Goal: Information Seeking & Learning: Learn about a topic

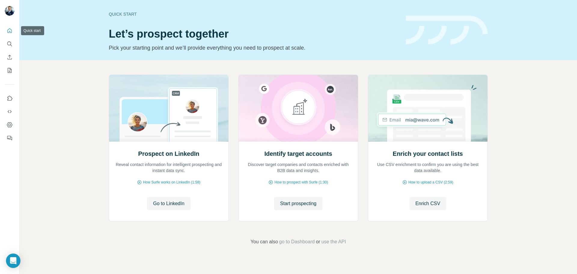
click at [7, 32] on icon "Quick start" at bounding box center [10, 31] width 6 height 6
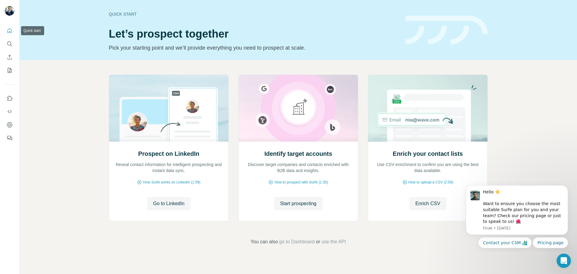
click at [9, 31] on icon "Quick start" at bounding box center [10, 31] width 6 height 6
click at [10, 44] on icon "Search" at bounding box center [10, 44] width 6 height 6
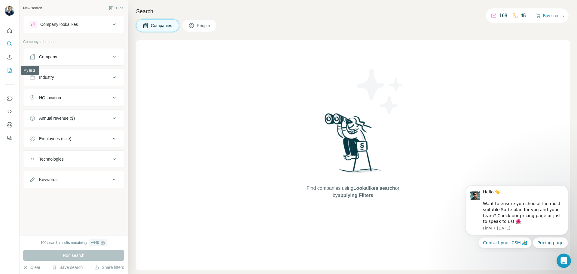
click at [6, 69] on button "My lists" at bounding box center [10, 70] width 10 height 11
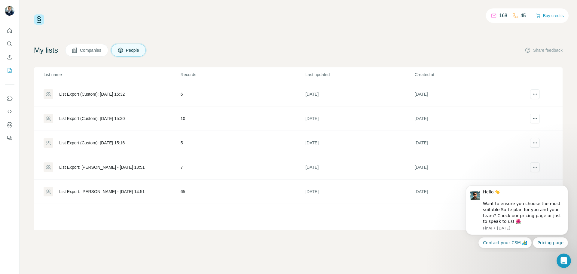
click at [121, 119] on div "List Export (Custom): [DATE] 15:30" at bounding box center [92, 118] width 66 height 6
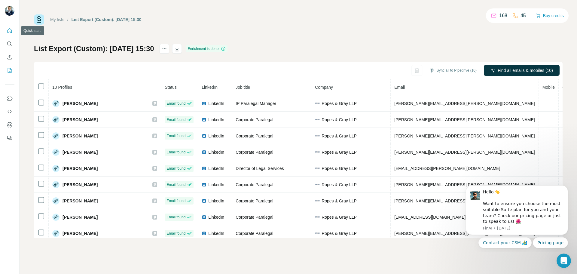
click at [10, 27] on button "Quick start" at bounding box center [10, 30] width 10 height 11
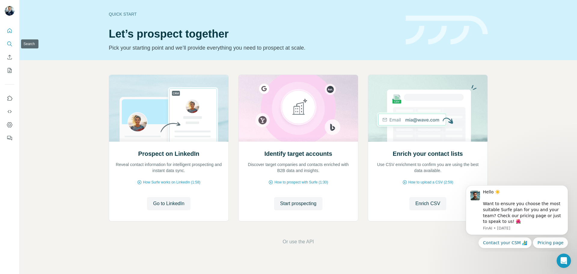
click at [10, 43] on icon "Search" at bounding box center [10, 44] width 6 height 6
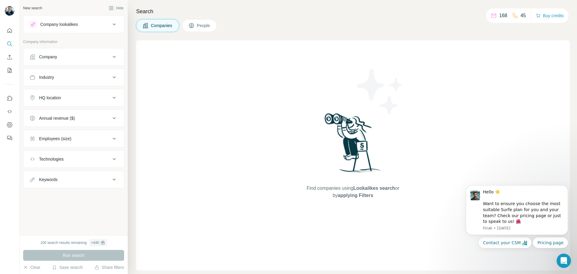
click at [63, 22] on div "Company lookalikes" at bounding box center [59, 24] width 38 height 6
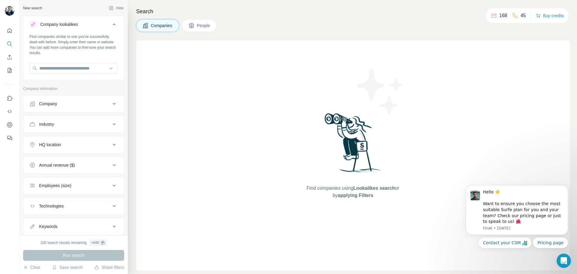
click at [111, 26] on icon at bounding box center [114, 24] width 7 height 7
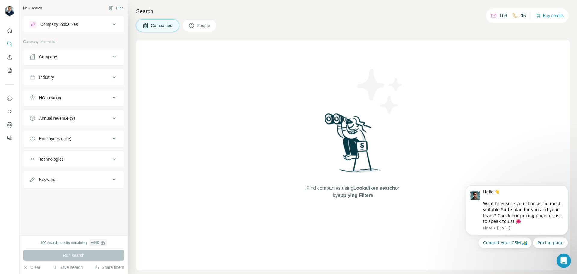
click at [211, 27] on span "People" at bounding box center [204, 26] width 14 height 6
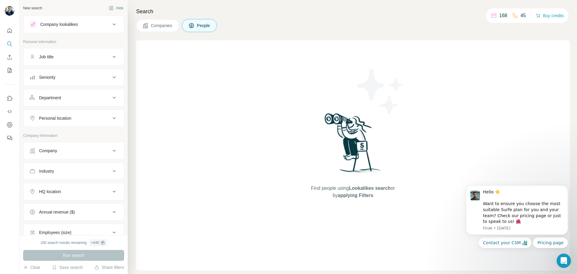
click at [63, 22] on div "Company lookalikes" at bounding box center [59, 24] width 38 height 6
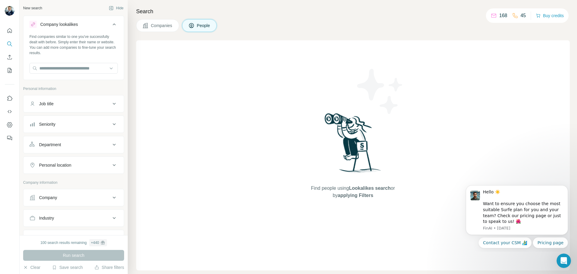
click at [111, 23] on icon at bounding box center [114, 24] width 7 height 7
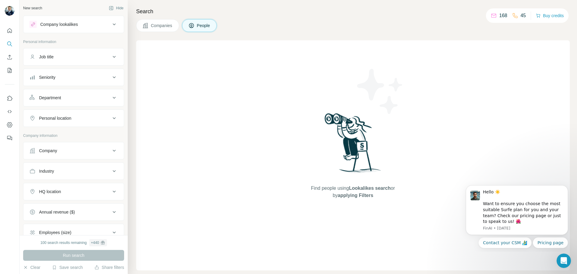
click at [204, 28] on span "People" at bounding box center [204, 26] width 14 height 6
click at [163, 22] on button "Companies" at bounding box center [157, 25] width 43 height 13
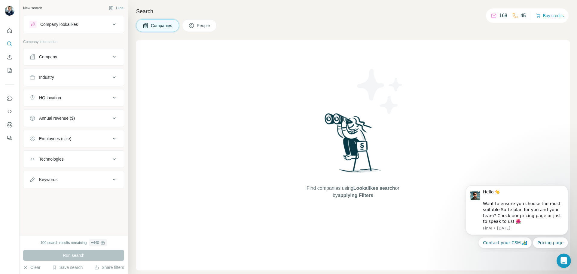
click at [201, 25] on span "People" at bounding box center [204, 26] width 14 height 6
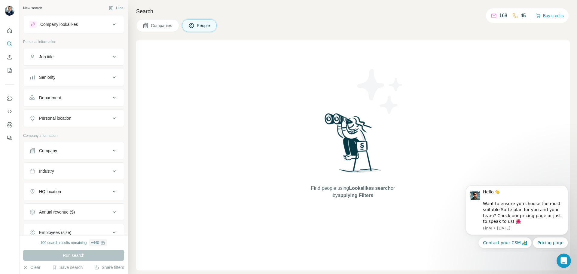
click at [88, 57] on div "Job title" at bounding box center [69, 57] width 81 height 6
click at [74, 73] on input "text" at bounding box center [67, 71] width 76 height 11
type input "*********"
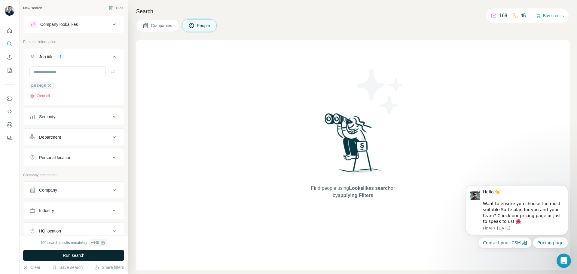
click at [74, 255] on span "Run search" at bounding box center [74, 255] width 22 height 6
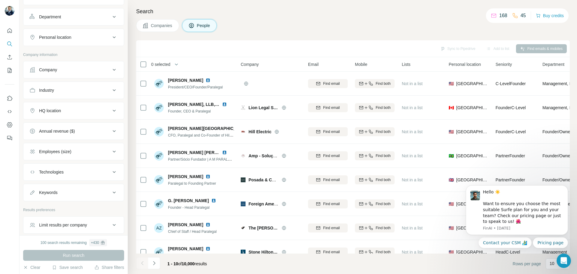
scroll to position [147, 0]
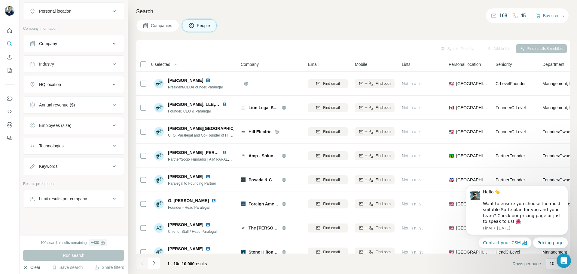
click at [25, 269] on icon "button" at bounding box center [25, 267] width 5 height 5
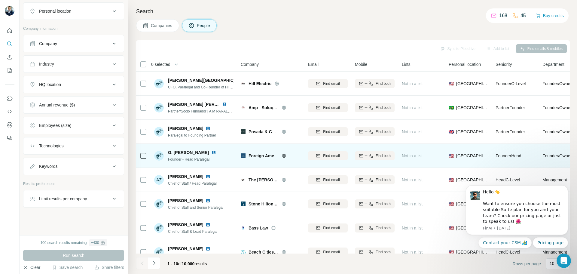
scroll to position [62, 0]
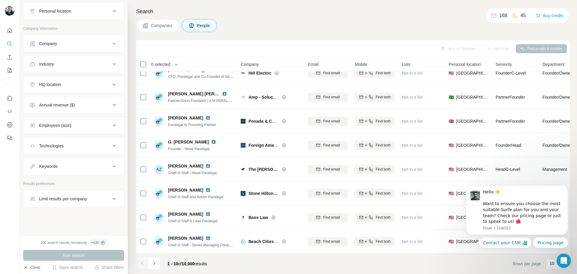
click at [241, 260] on footer "1 - 10 of 10,000 results Rows per page 10" at bounding box center [353, 263] width 434 height 20
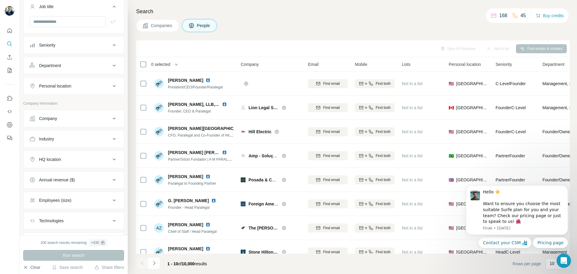
scroll to position [0, 0]
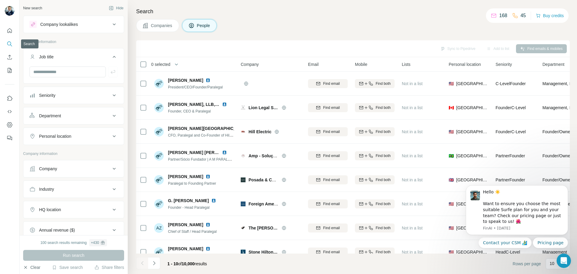
click at [11, 44] on icon "Search" at bounding box center [10, 44] width 6 height 6
click at [14, 34] on button "Quick start" at bounding box center [10, 30] width 10 height 11
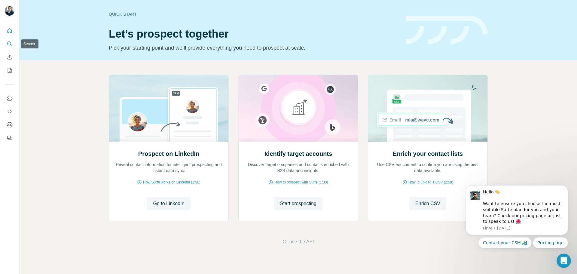
click at [8, 46] on icon "Search" at bounding box center [10, 44] width 6 height 6
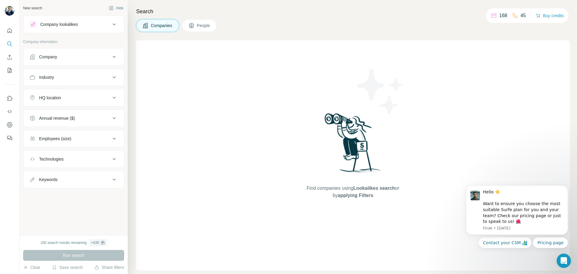
click at [216, 19] on div "Companies People" at bounding box center [176, 25] width 81 height 13
click at [209, 23] on span "People" at bounding box center [204, 26] width 14 height 6
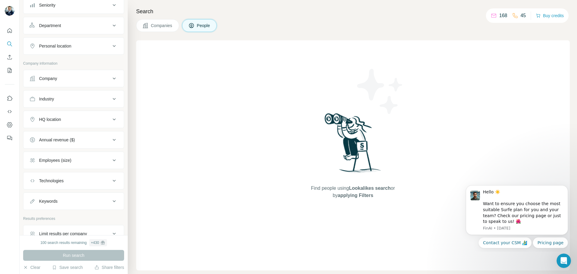
scroll to position [107, 0]
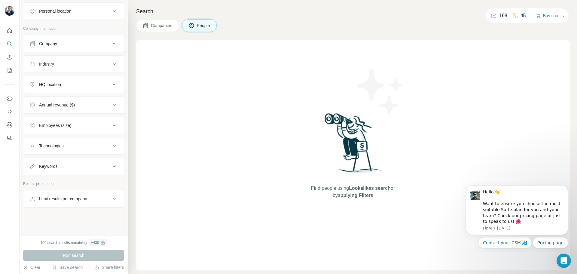
click at [84, 168] on div "Keywords" at bounding box center [69, 166] width 81 height 6
click at [60, 182] on input "text" at bounding box center [67, 181] width 76 height 11
type input "**********"
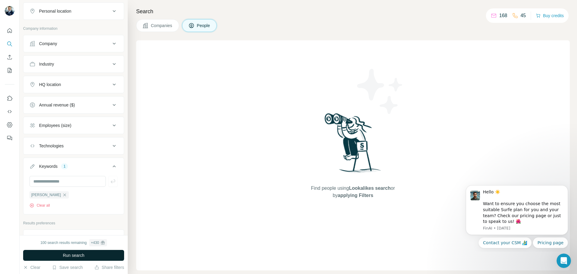
click at [82, 255] on span "Run search" at bounding box center [74, 255] width 22 height 6
click at [159, 26] on span "Companies" at bounding box center [162, 26] width 22 height 6
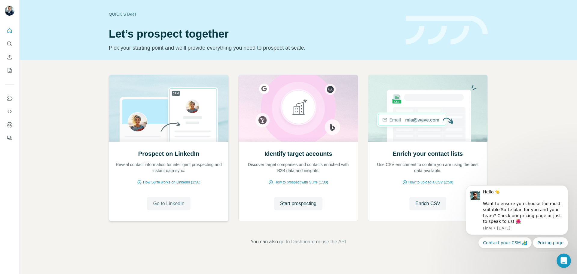
click at [176, 207] on button "Go to LinkedIn" at bounding box center [168, 203] width 43 height 13
click at [8, 30] on icon "Quick start" at bounding box center [10, 31] width 6 height 6
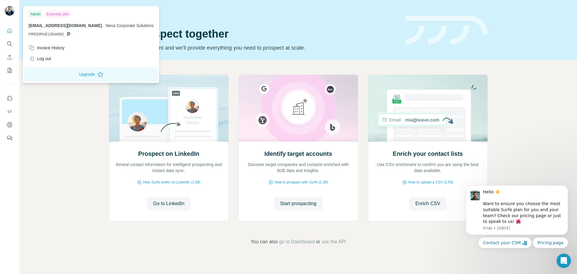
click at [11, 11] on img at bounding box center [10, 11] width 10 height 10
click at [9, 99] on icon "Use Surfe on LinkedIn" at bounding box center [10, 98] width 6 height 6
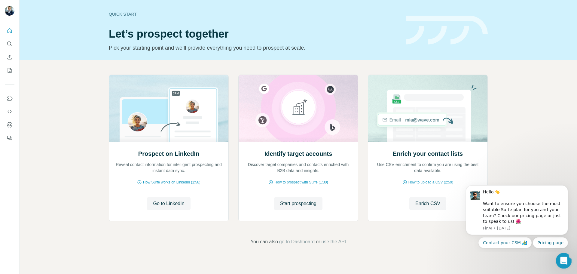
click at [561, 261] on icon "Open Intercom Messenger" at bounding box center [563, 260] width 10 height 10
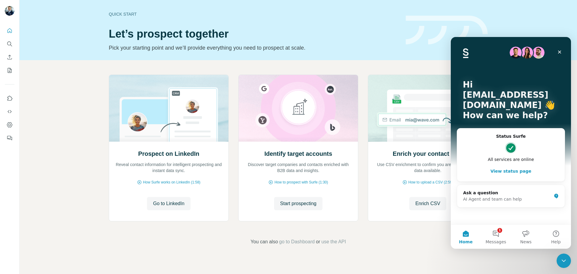
click at [513, 173] on button "View status page" at bounding box center [511, 171] width 96 height 12
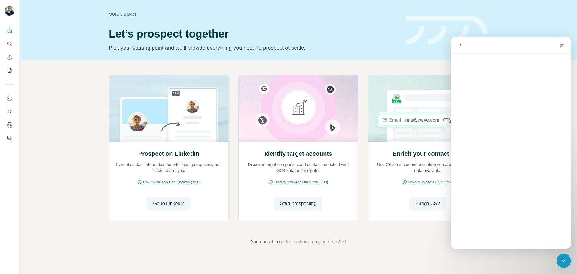
click at [463, 47] on button "go back" at bounding box center [460, 44] width 11 height 11
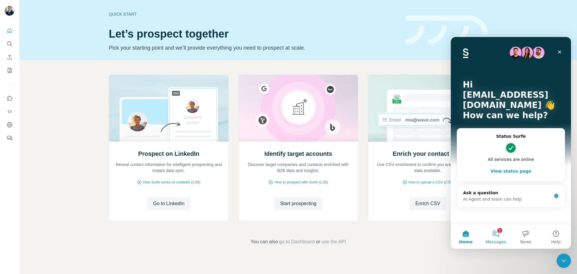
click at [496, 234] on button "1 Messages" at bounding box center [496, 236] width 30 height 24
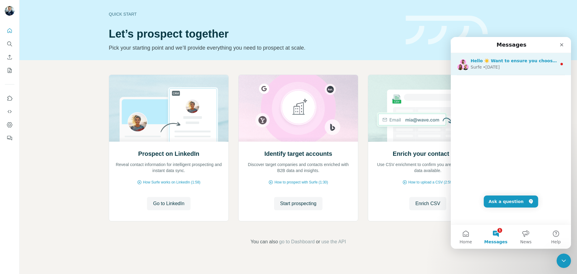
click at [516, 65] on div "Surfe • 1w ago" at bounding box center [514, 67] width 86 height 6
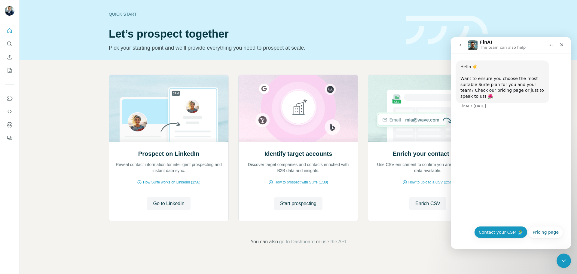
click at [490, 231] on button "Contact your CSM 🏄‍♂️" at bounding box center [500, 232] width 53 height 12
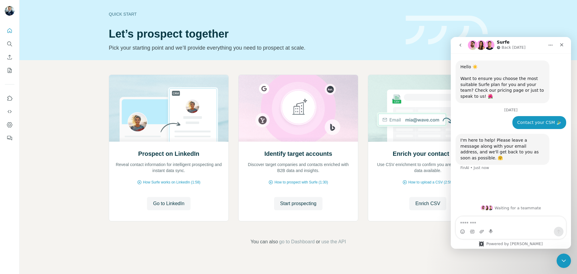
click at [461, 45] on icon "go back" at bounding box center [460, 45] width 5 height 5
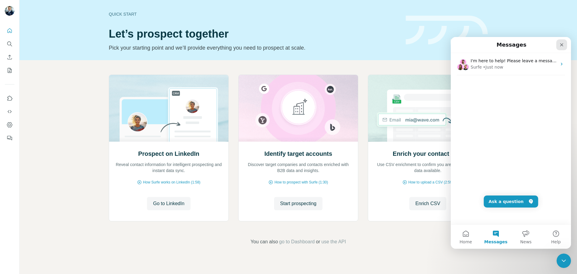
click at [562, 43] on icon "Close" at bounding box center [561, 44] width 5 height 5
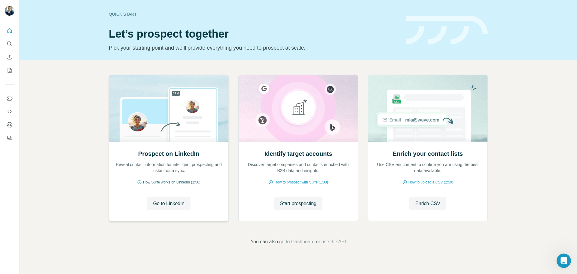
click at [175, 183] on span "How Surfe works on LinkedIn (1:58)" at bounding box center [171, 181] width 57 height 5
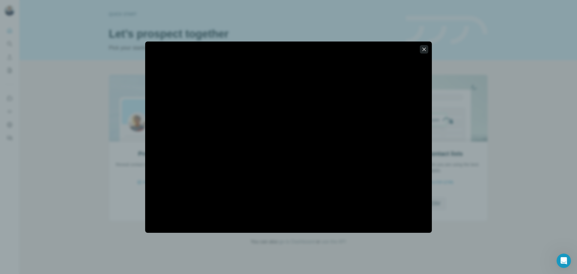
click at [422, 48] on icon "button" at bounding box center [424, 49] width 6 height 6
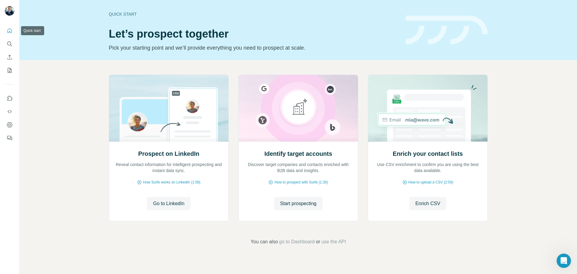
click at [11, 31] on icon "Quick start" at bounding box center [10, 31] width 6 height 6
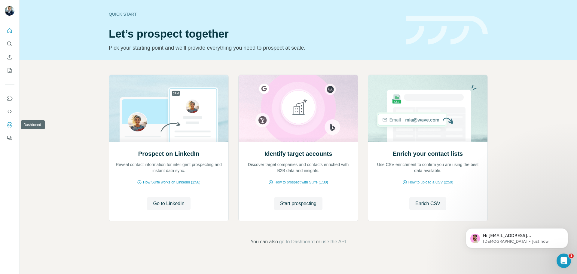
click at [11, 125] on icon "Dashboard" at bounding box center [10, 125] width 6 height 6
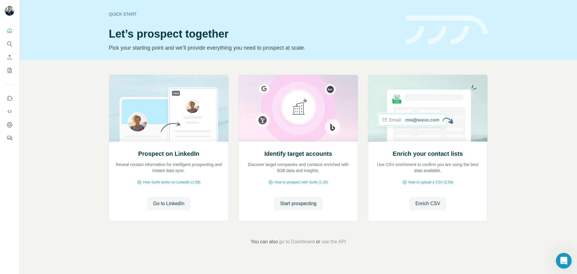
click at [563, 261] on icon "Open Intercom Messenger" at bounding box center [563, 260] width 10 height 10
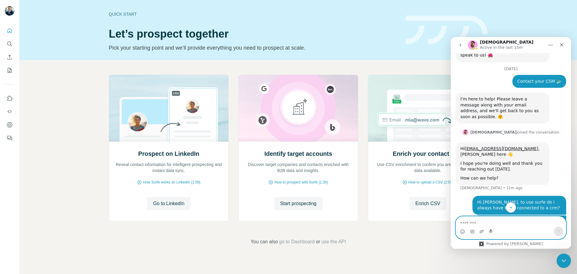
scroll to position [54, 0]
